Goal: Task Accomplishment & Management: Use online tool/utility

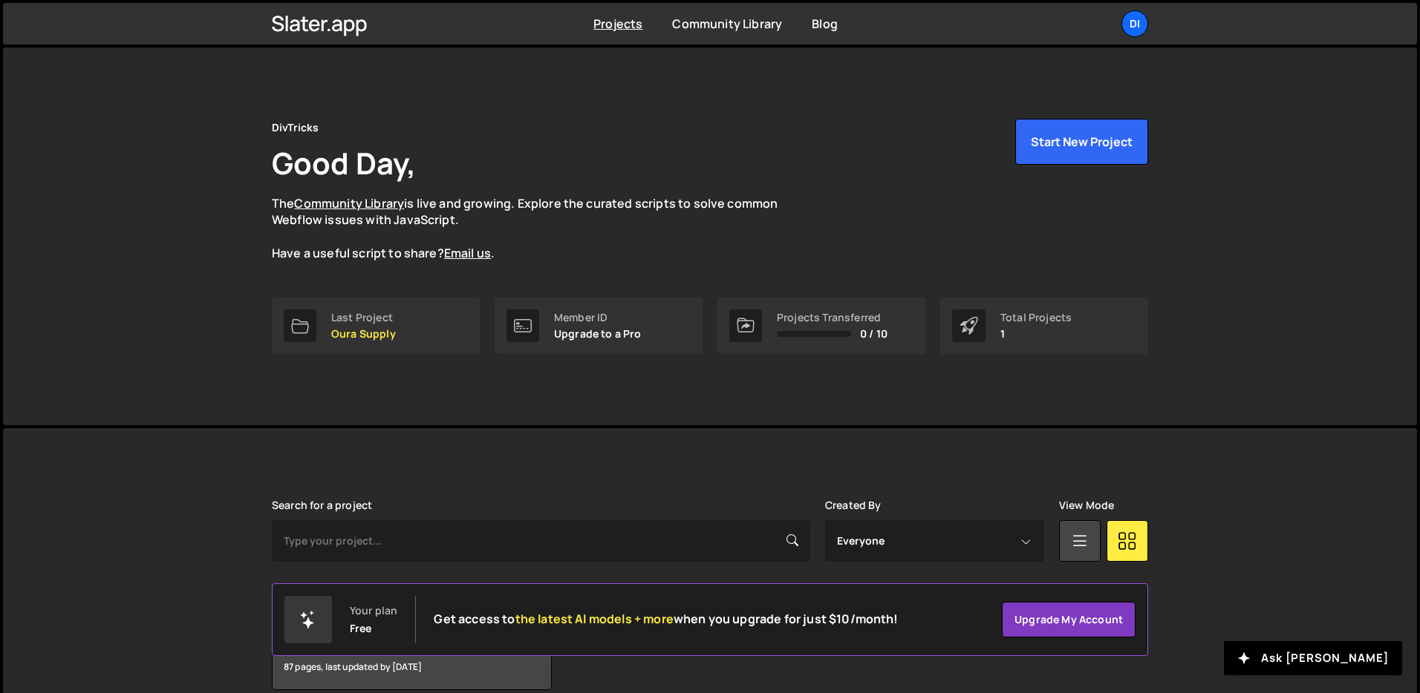
scroll to position [71, 0]
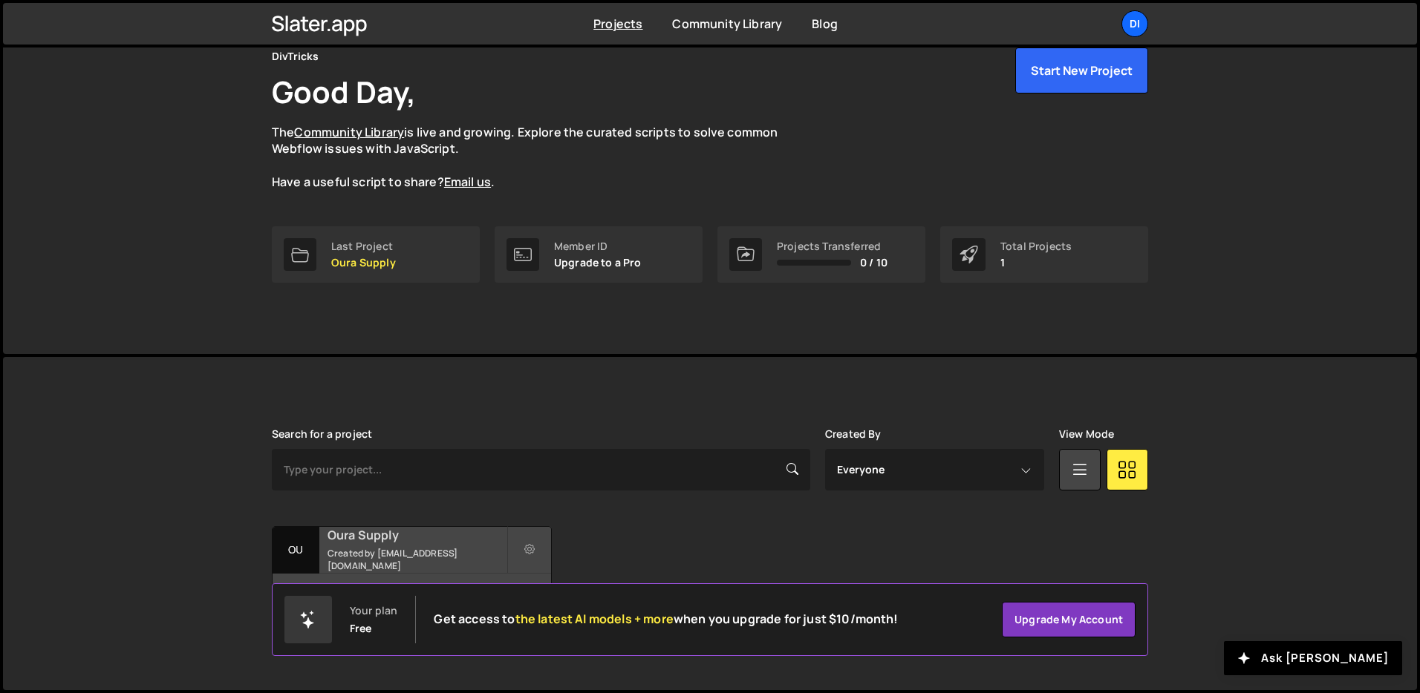
click at [422, 543] on h2 "Oura Supply" at bounding box center [416, 535] width 179 height 16
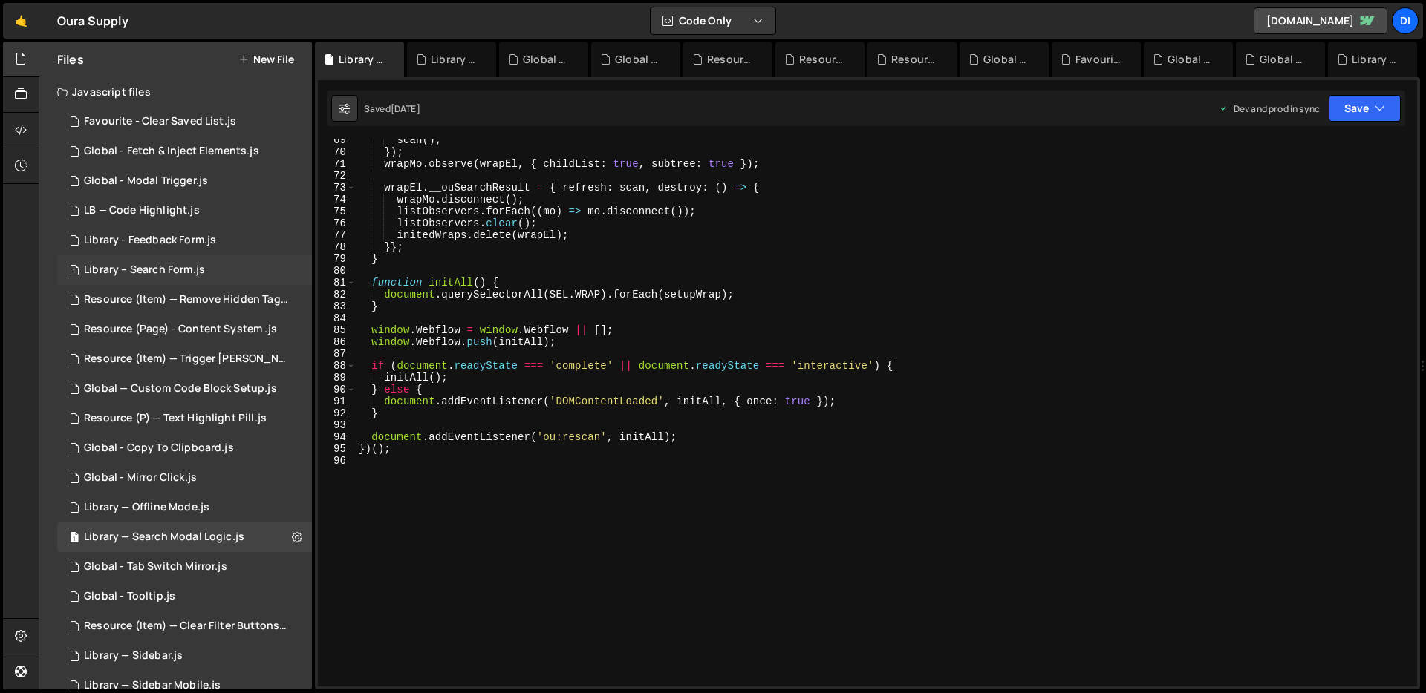
click at [178, 265] on div "Library – Search Form.js" at bounding box center [144, 270] width 121 height 13
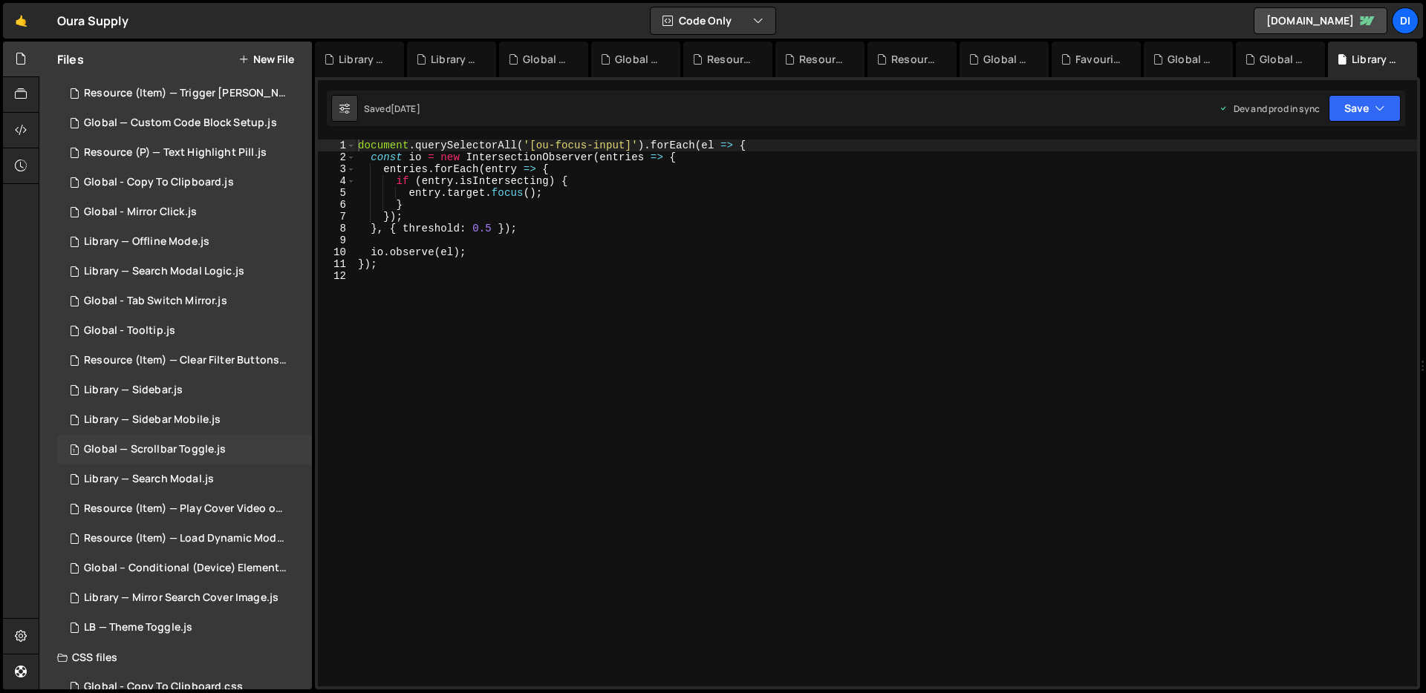
scroll to position [270, 0]
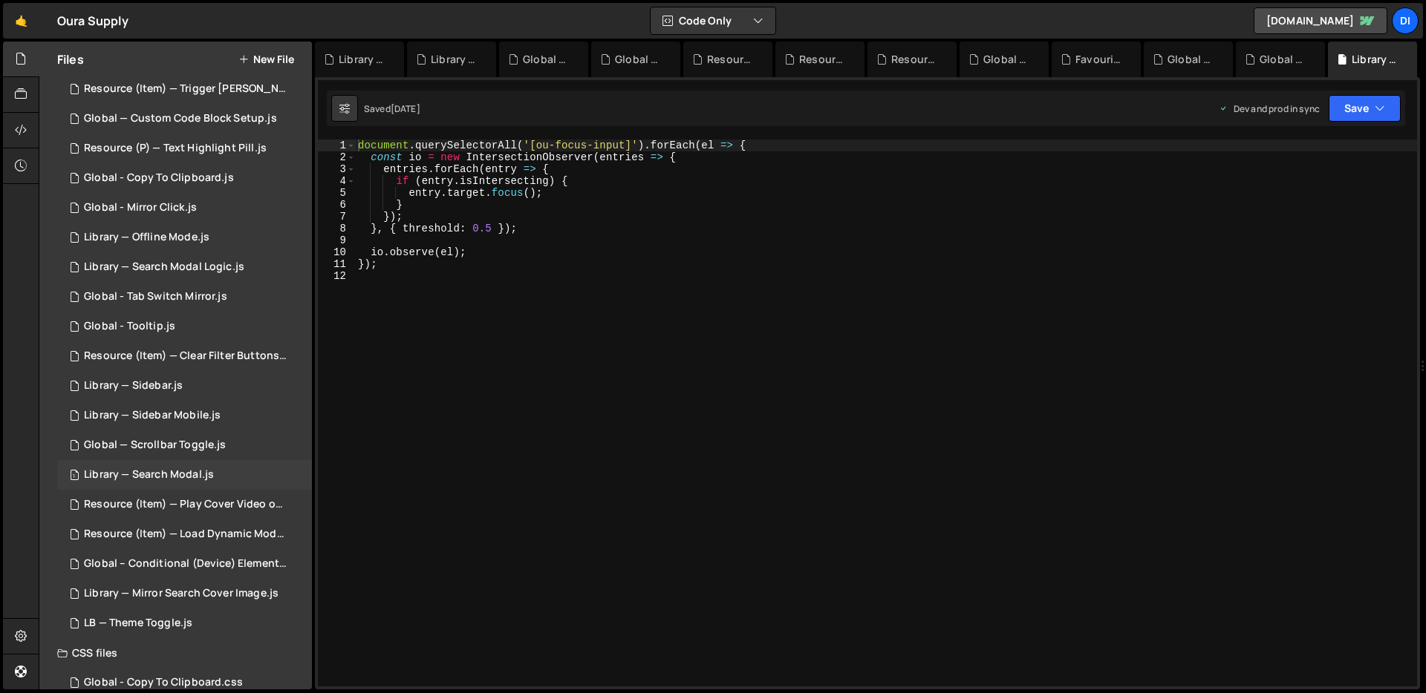
click at [185, 469] on div "Library — Search Modal.js" at bounding box center [149, 475] width 130 height 13
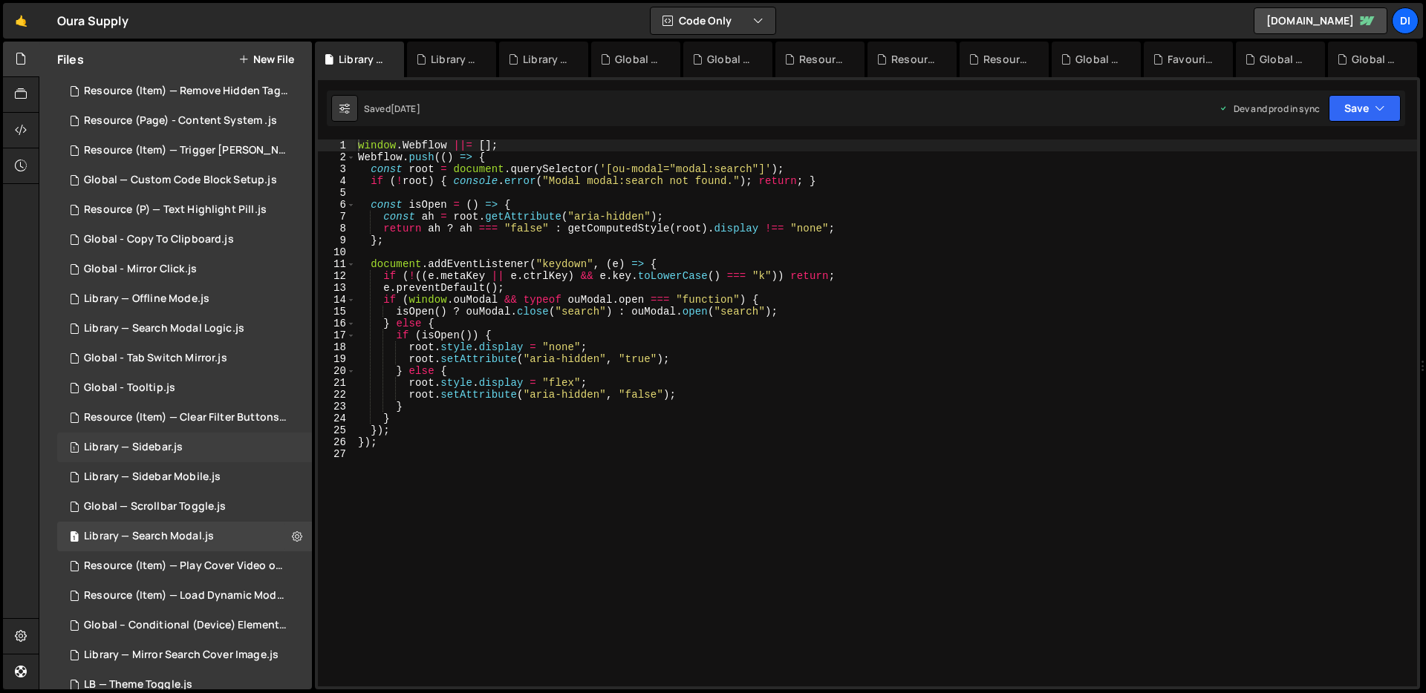
scroll to position [206, 0]
click at [195, 339] on div "1 Library — Search Modal Logic.js 0" at bounding box center [184, 331] width 255 height 30
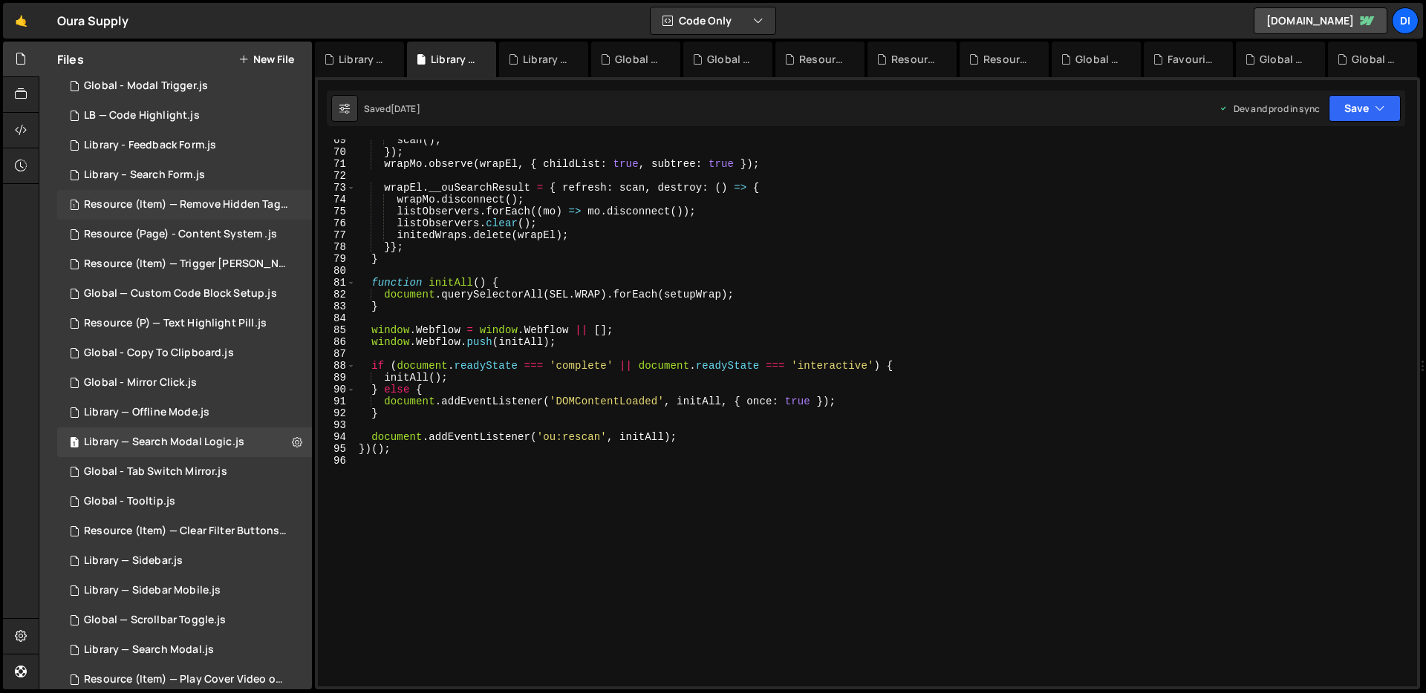
scroll to position [353, 0]
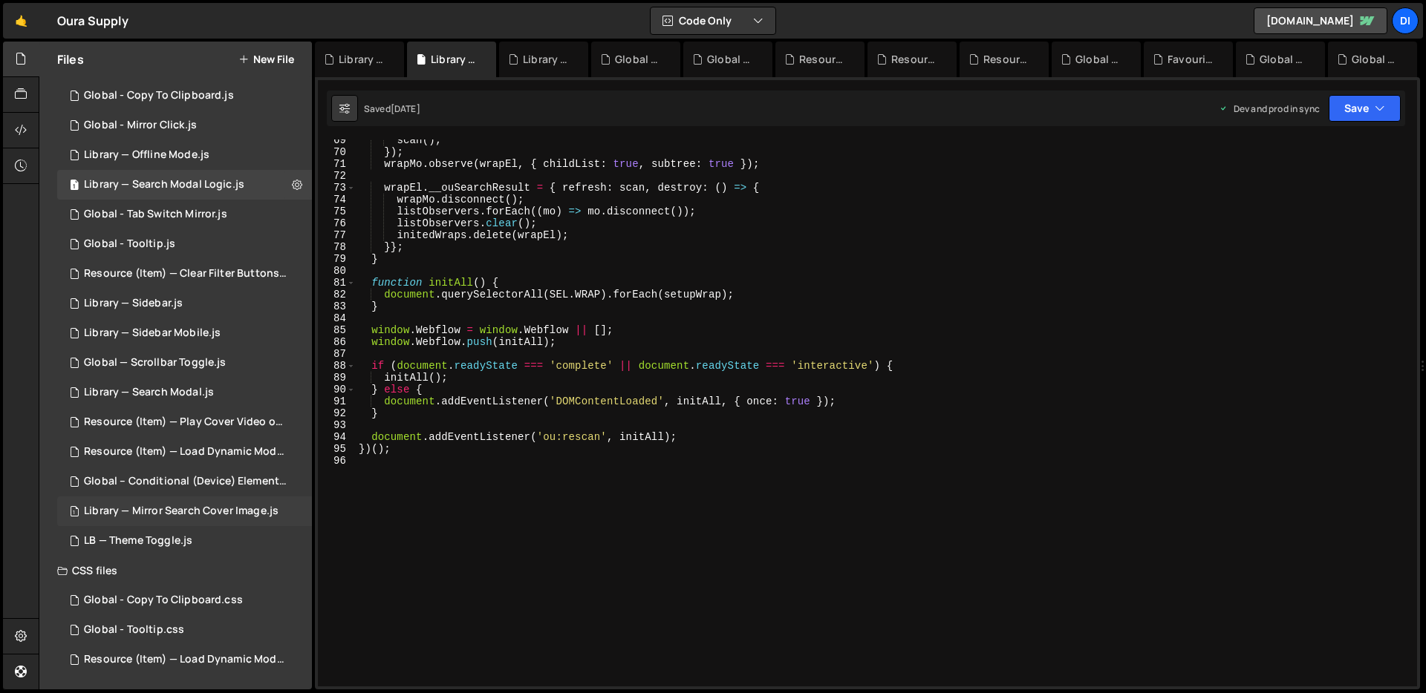
click at [169, 520] on div "1 Library — Mirror Search Cover Image.js 0" at bounding box center [184, 512] width 255 height 30
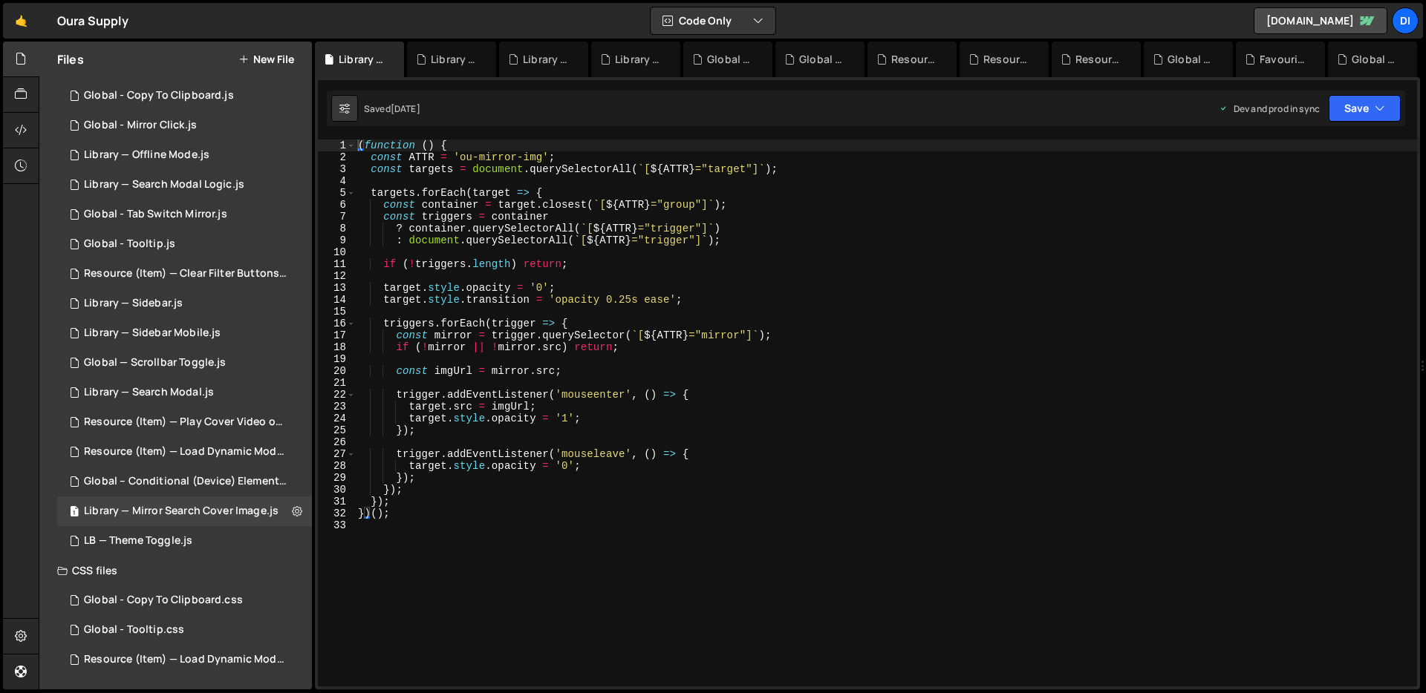
click at [633, 457] on div "( function ( ) { const ATTR = 'ou-mirror-img' ; const targets = document . quer…" at bounding box center [886, 425] width 1062 height 571
type textarea "})();"
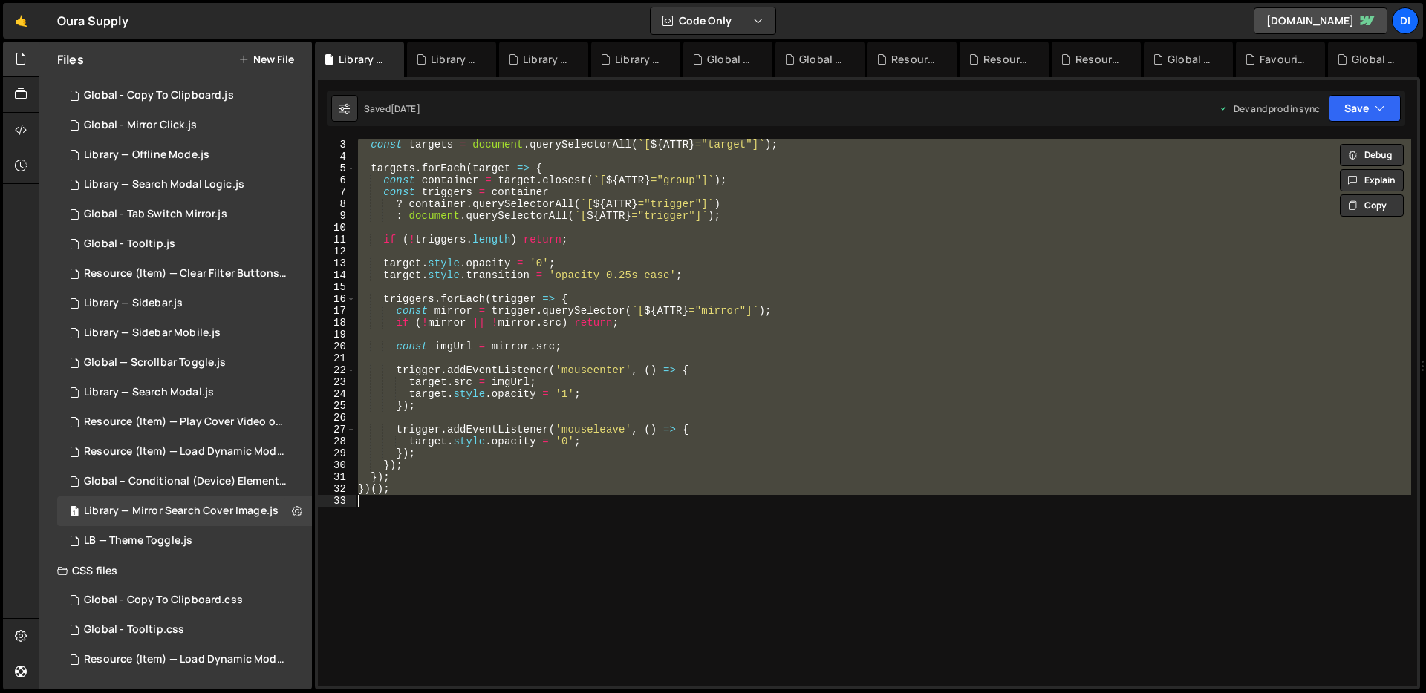
scroll to position [113, 0]
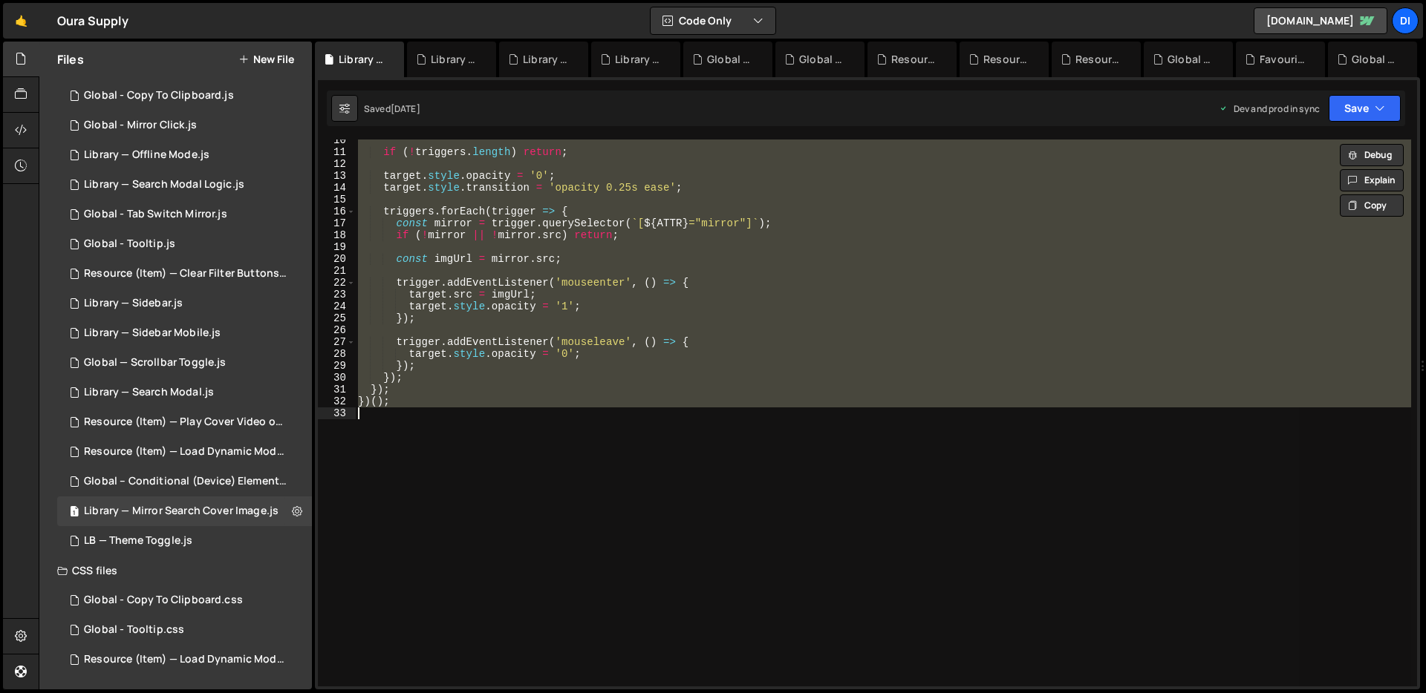
click at [724, 331] on div "if ( ! triggers . length ) return ; target . style . opacity = '0' ; target . s…" at bounding box center [883, 413] width 1056 height 547
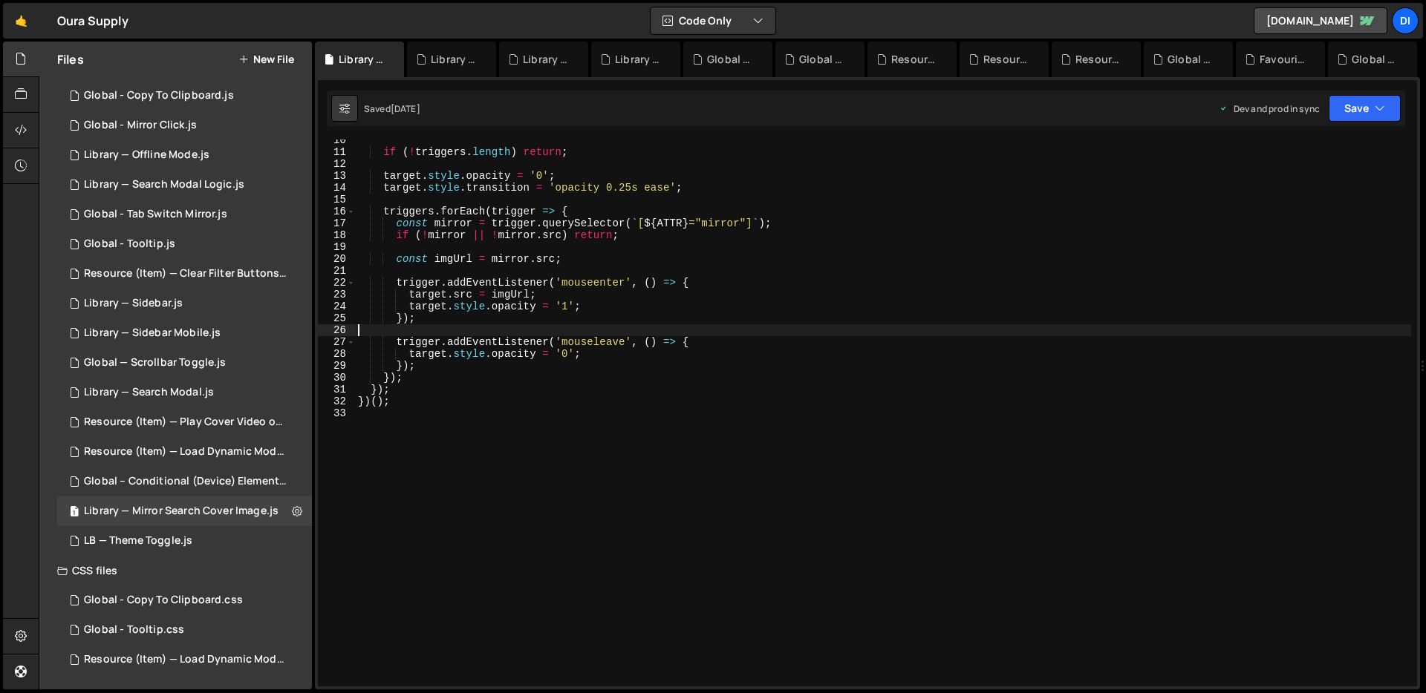
type textarea "})();"
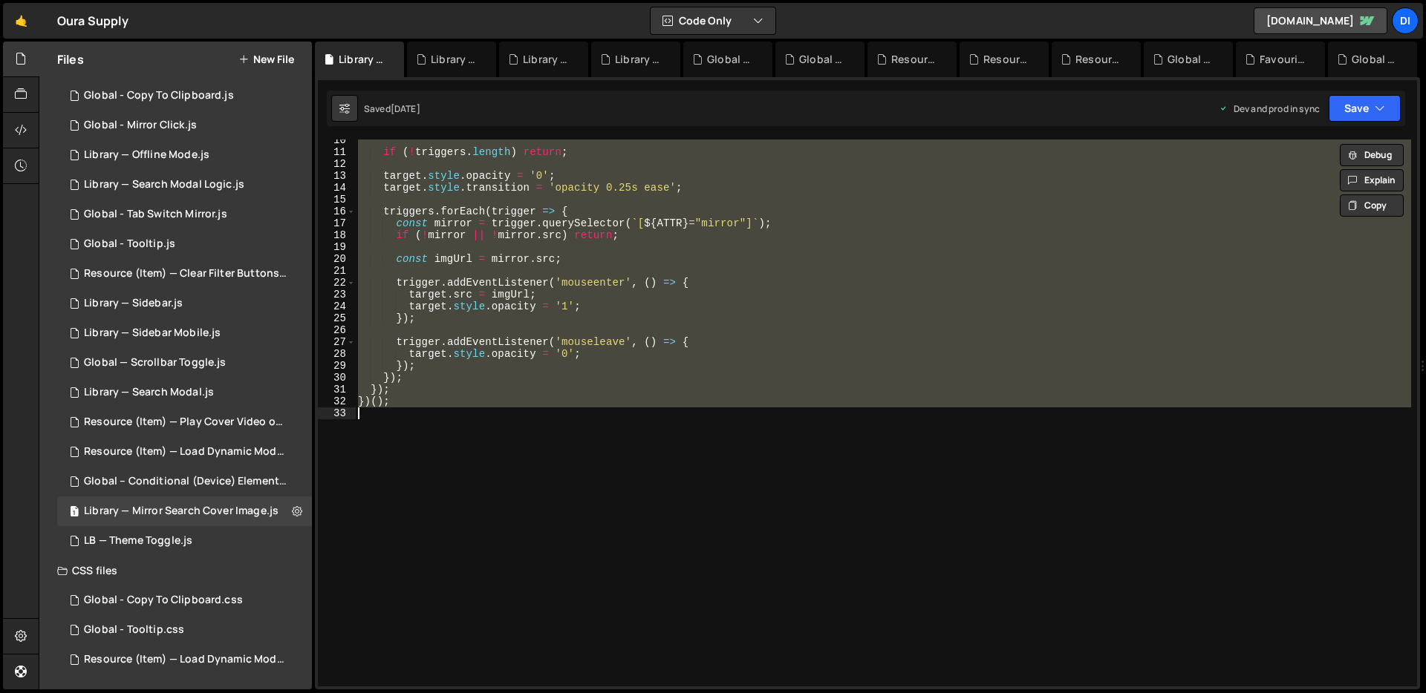
paste textarea
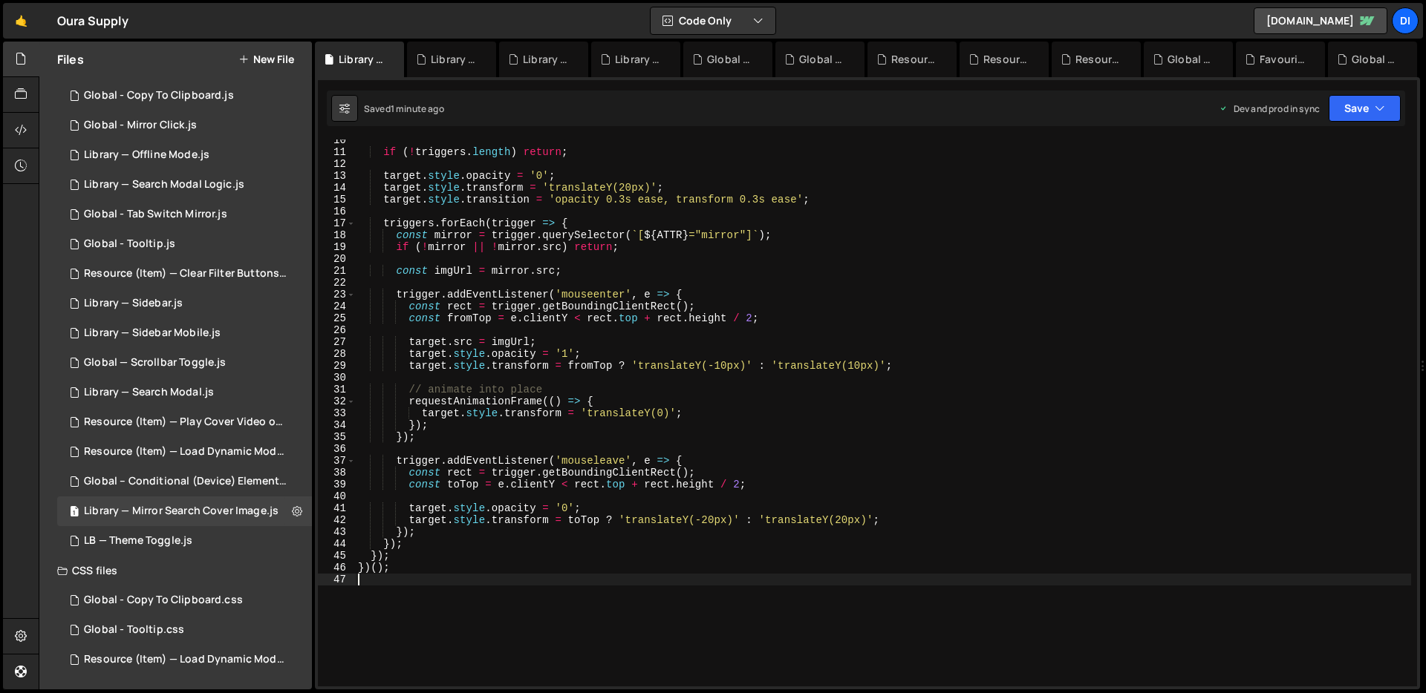
scroll to position [279, 0]
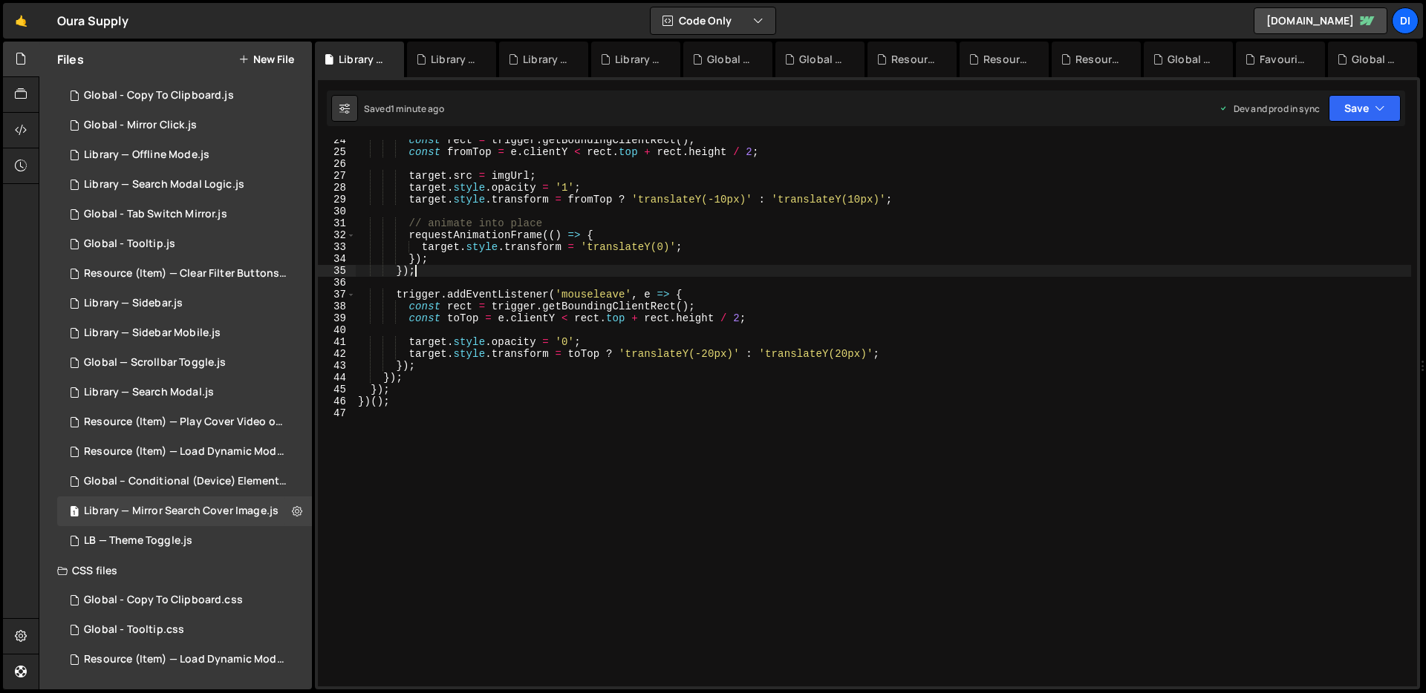
click at [600, 269] on div "const rect = trigger . getBoundingClientRect ( ) ; const fromTop = e . clientY …" at bounding box center [883, 419] width 1056 height 571
type textarea "})();"
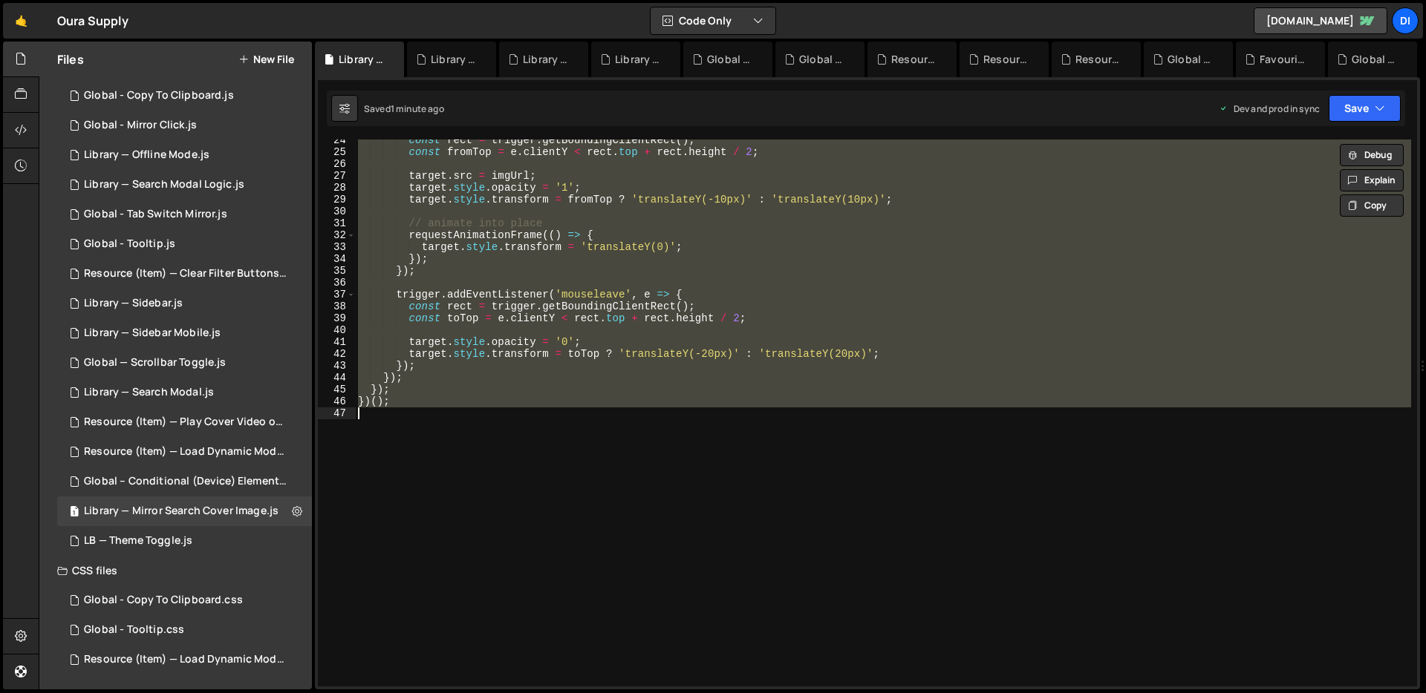
paste textarea
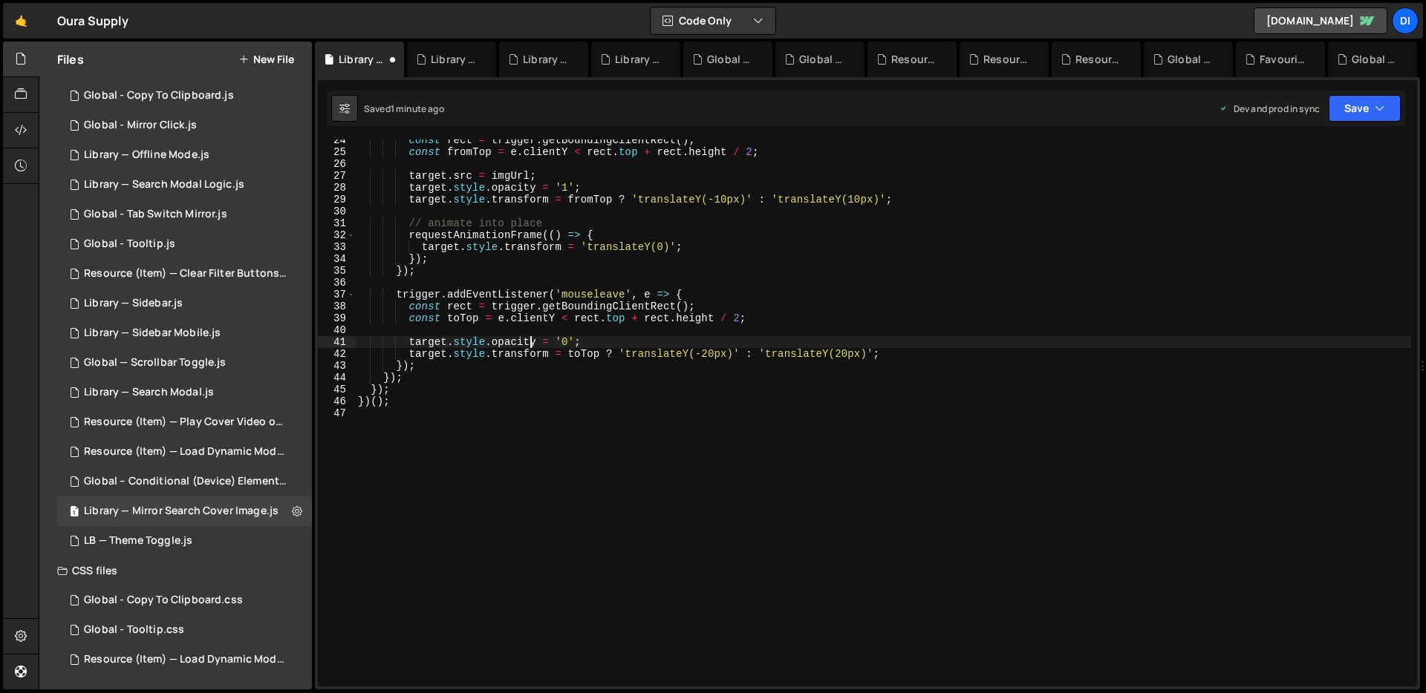
click at [528, 347] on div "const rect = trigger . getBoundingClientRect ( ) ; const fromTop = e . clientY …" at bounding box center [883, 419] width 1056 height 571
type textarea "})();"
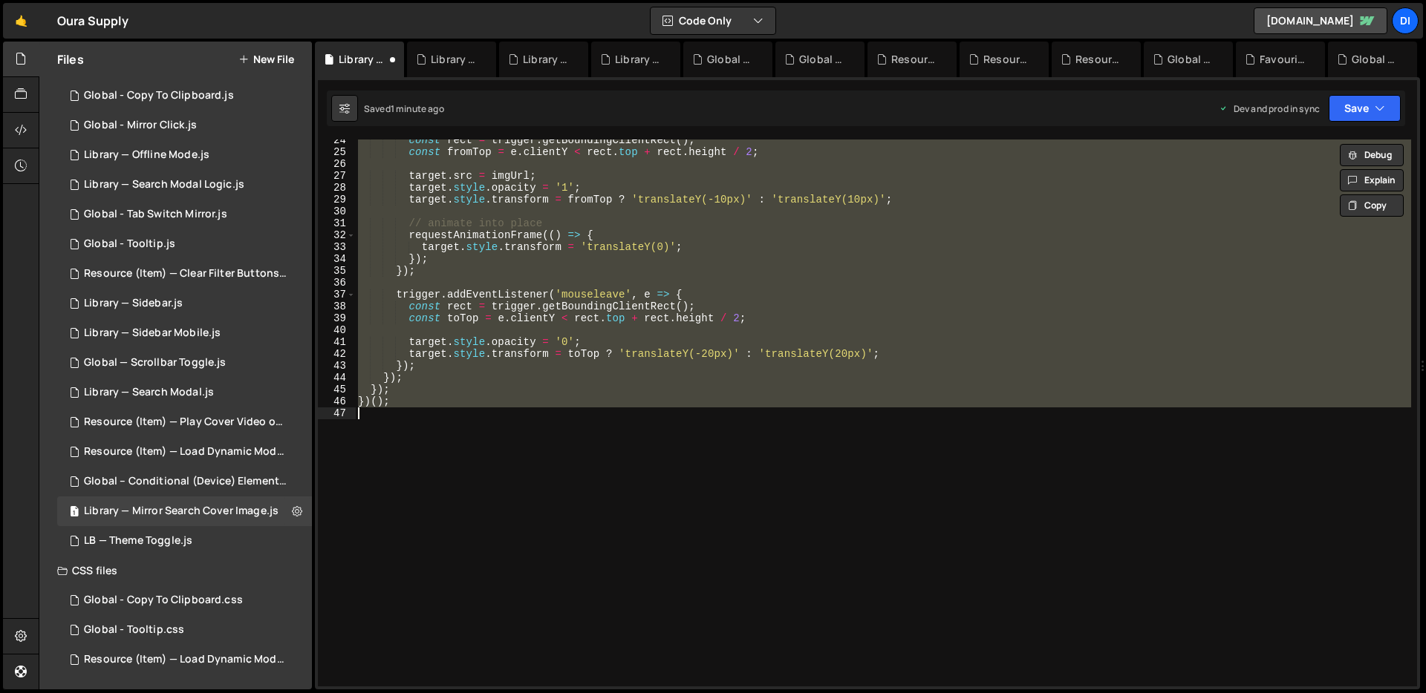
paste textarea
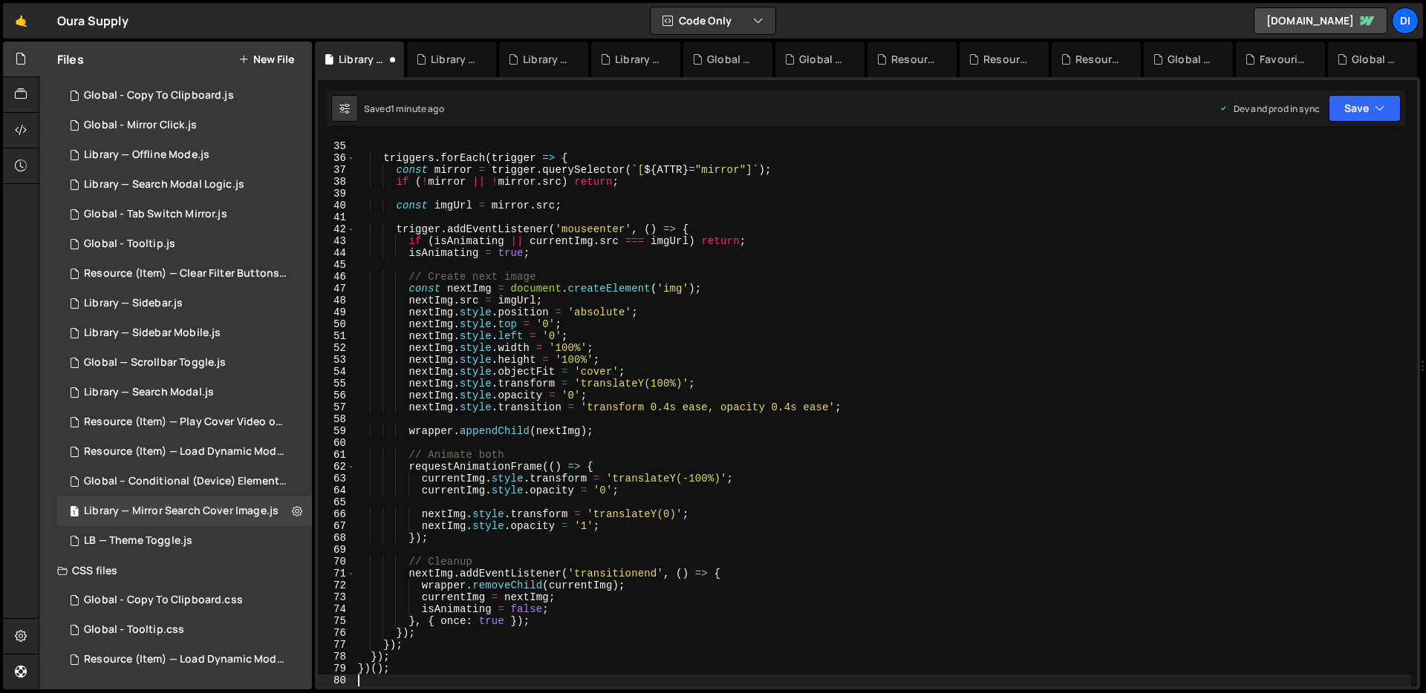
scroll to position [403, 0]
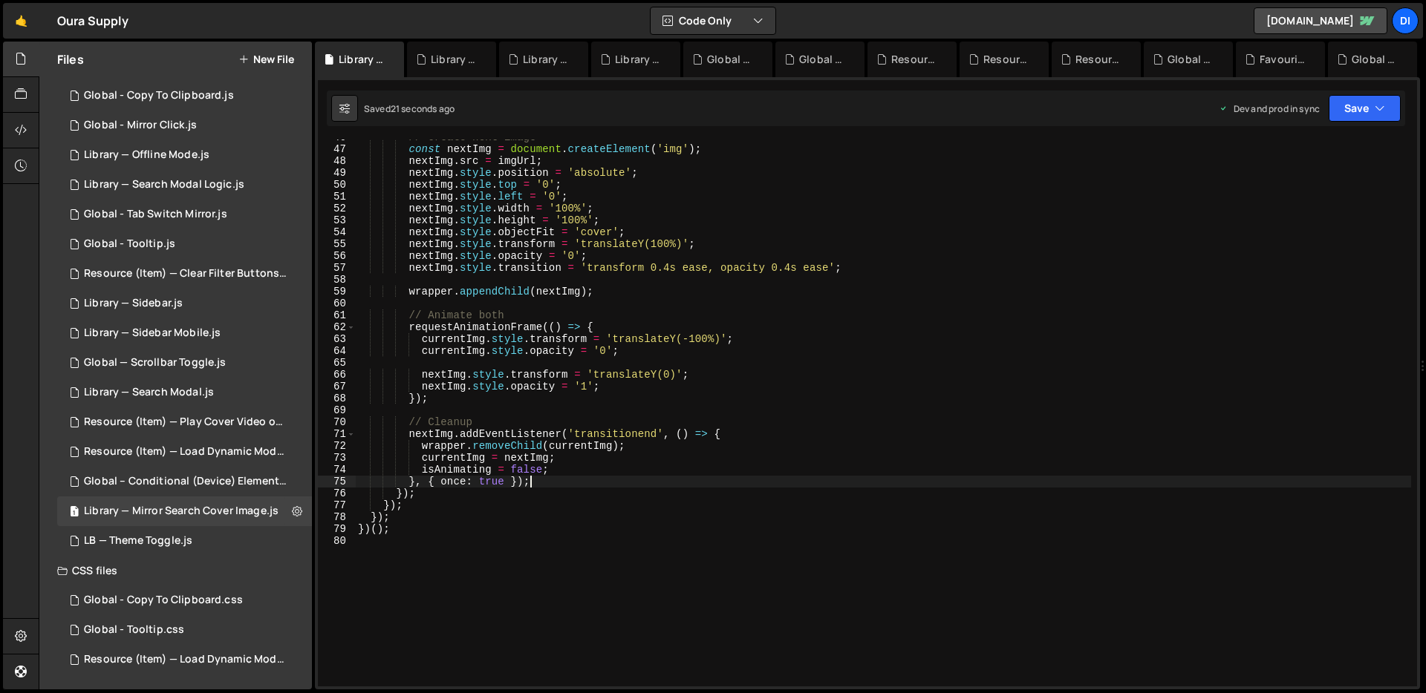
click at [740, 486] on div "// Create next image const nextImg = document . createElement ( 'img' ) ; nextI…" at bounding box center [883, 416] width 1056 height 571
type textarea "})();"
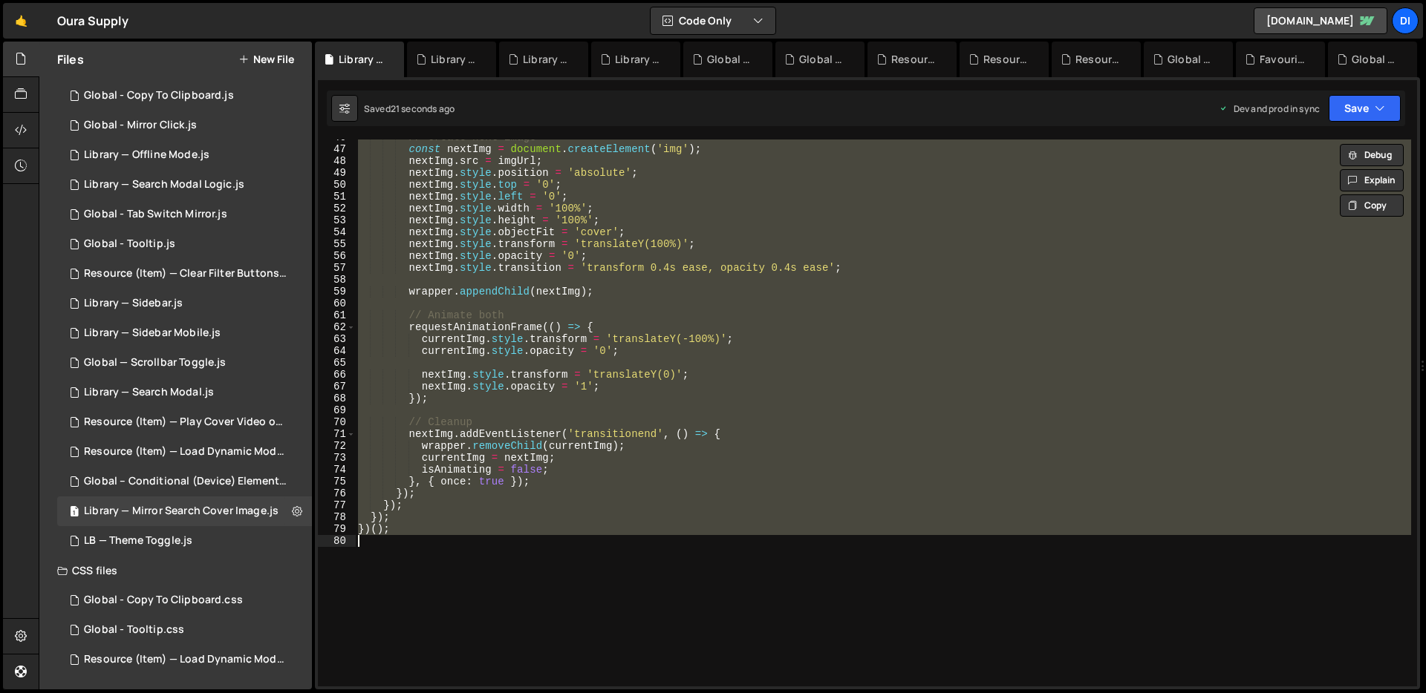
paste textarea
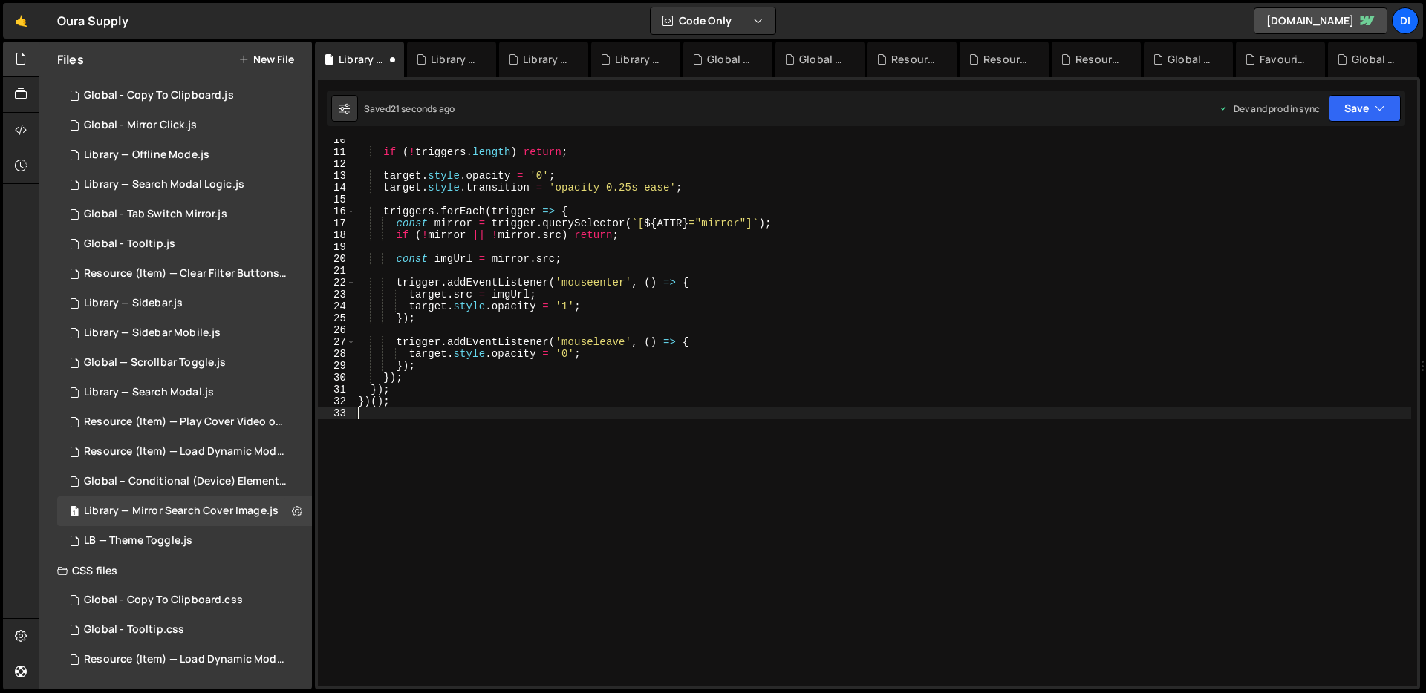
scroll to position [0, 0]
